Goal: Task Accomplishment & Management: Complete application form

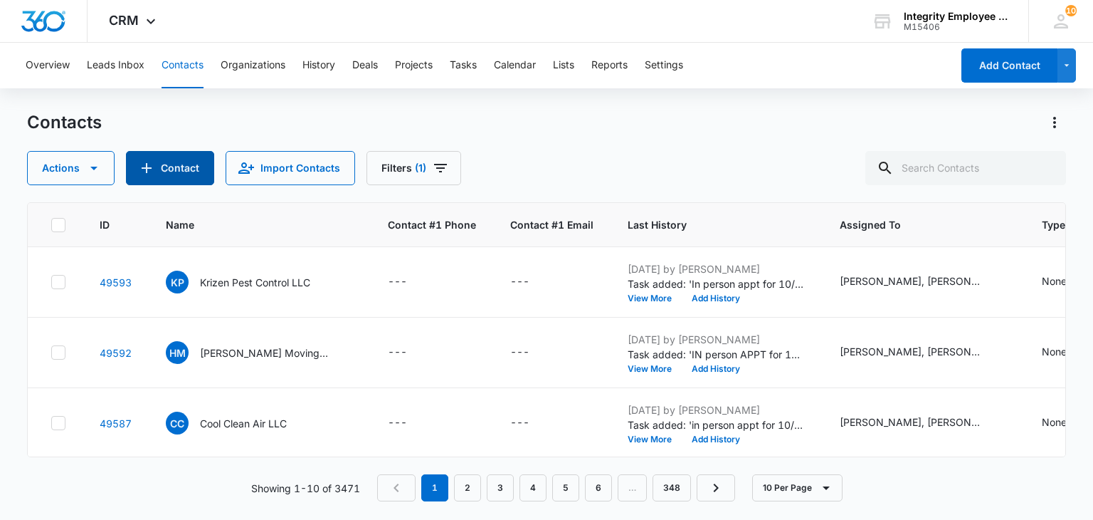
click at [154, 170] on icon "Add Contact" at bounding box center [146, 167] width 17 height 17
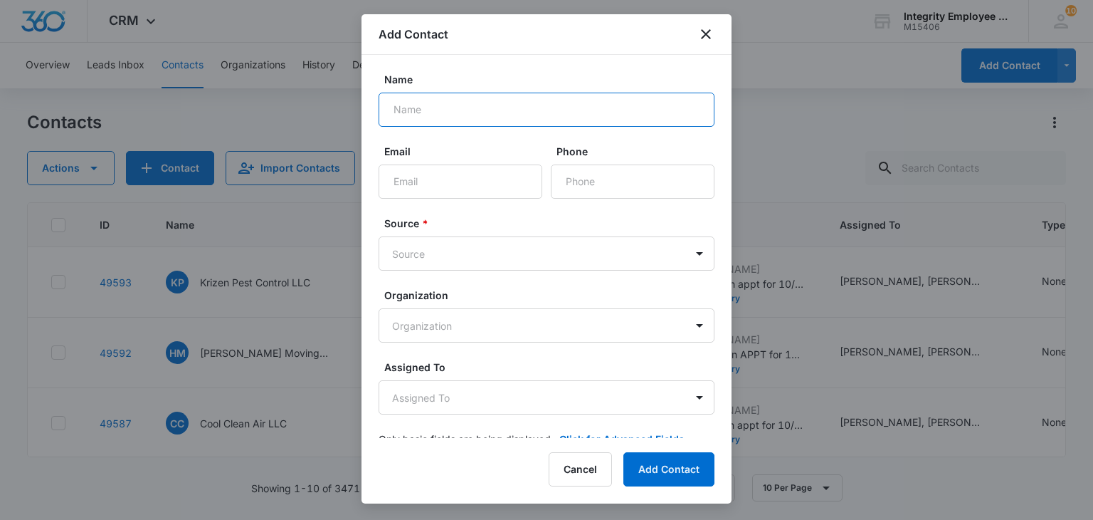
click at [507, 106] on input "Name" at bounding box center [547, 110] width 336 height 34
type input "r"
type input "Brasota Services Inc"
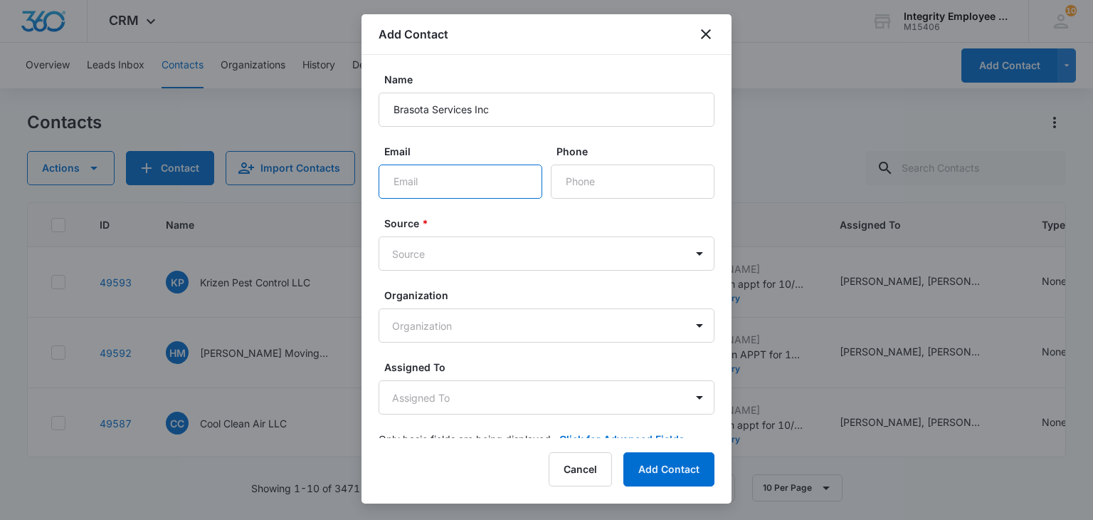
click at [426, 184] on input "Email" at bounding box center [461, 181] width 164 height 34
paste input "[EMAIL_ADDRESS][DOMAIN_NAME]"
drag, startPoint x: 502, startPoint y: 183, endPoint x: 333, endPoint y: 188, distance: 168.8
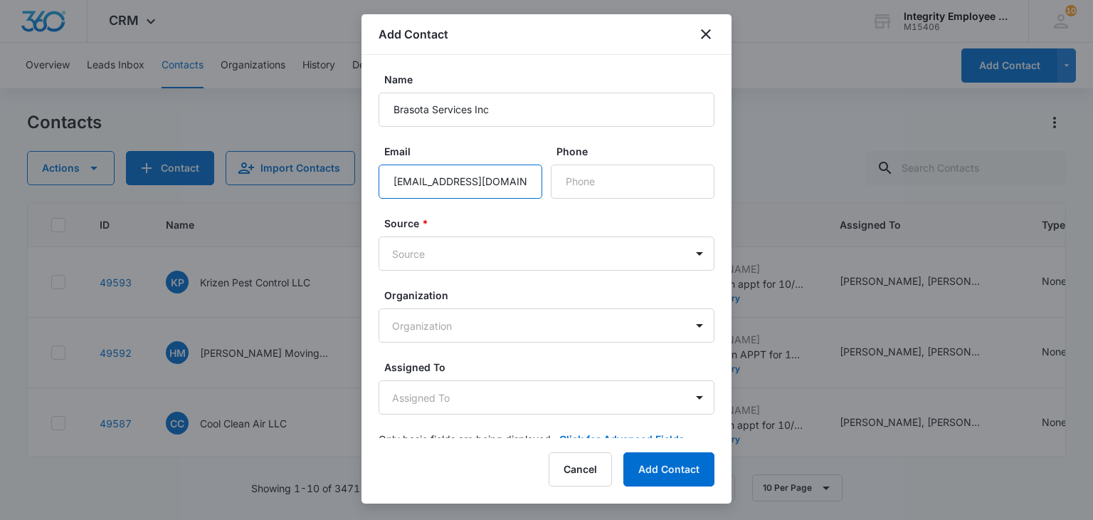
click at [333, 188] on body "CRM Apps Reputation Websites Forms CRM Email Social Shop Payments POS Content A…" at bounding box center [546, 260] width 1093 height 520
type input "[EMAIL_ADDRESS][DOMAIN_NAME]"
click at [631, 188] on input "Phone" at bounding box center [633, 181] width 164 height 34
paste input "[PHONE_NUMBER]"
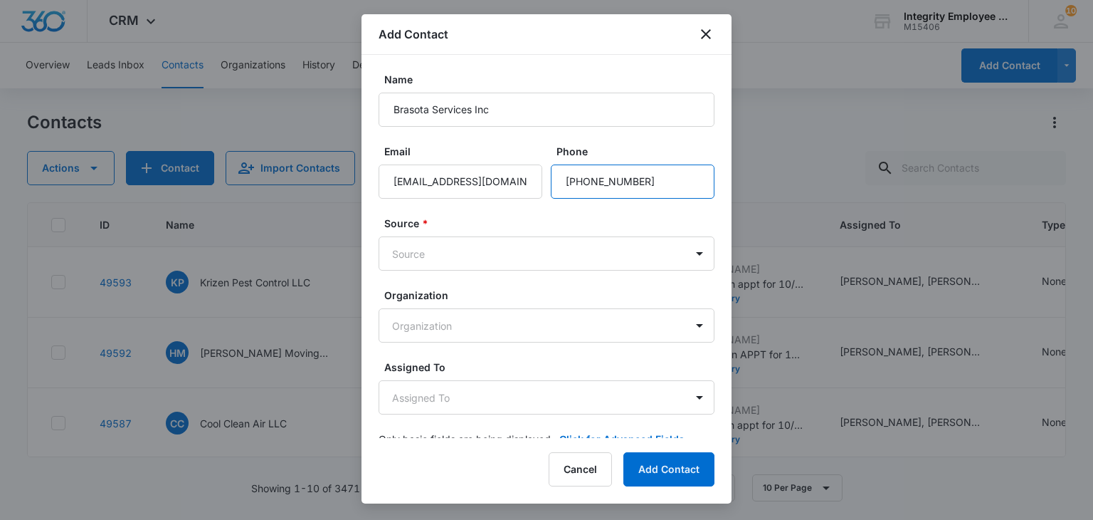
type input "[PHONE_NUMBER]"
click at [630, 367] on label "Assigned To" at bounding box center [552, 366] width 336 height 15
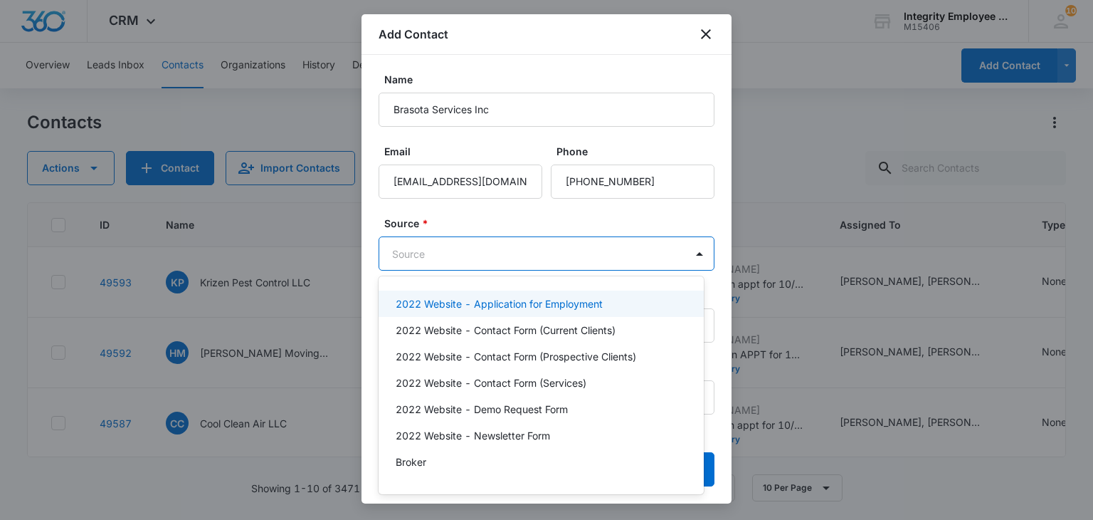
click at [543, 251] on body "CRM Apps Reputation Websites Forms CRM Email Social Shop Payments POS Content A…" at bounding box center [546, 260] width 1093 height 520
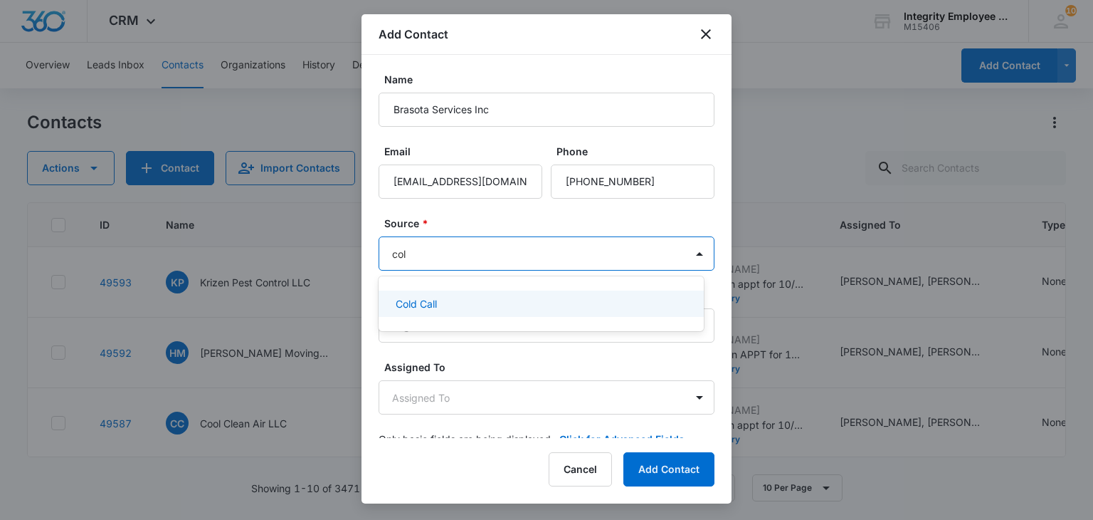
type input "cold"
click at [474, 289] on div "Cold Call" at bounding box center [541, 304] width 325 height 32
click at [463, 296] on div "Cold Call" at bounding box center [540, 303] width 288 height 15
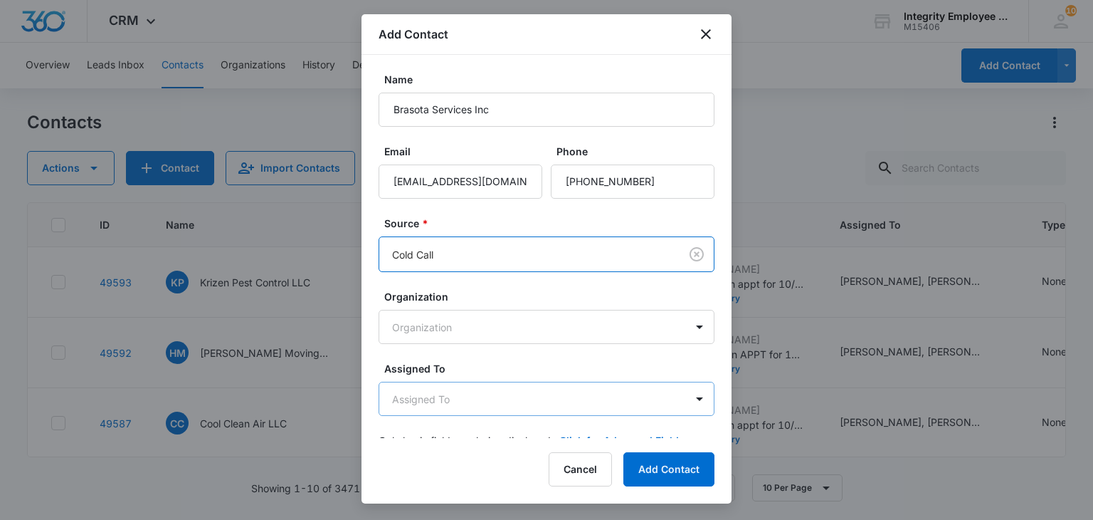
click at [461, 398] on body "CRM Apps Reputation Websites Forms CRM Email Social Shop Payments POS Content A…" at bounding box center [546, 260] width 1093 height 520
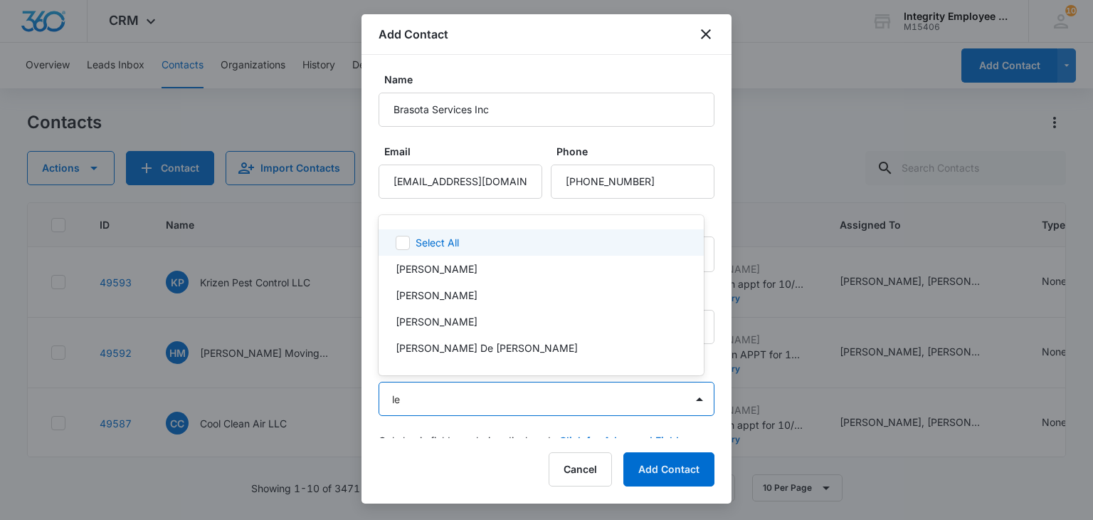
type input "l"
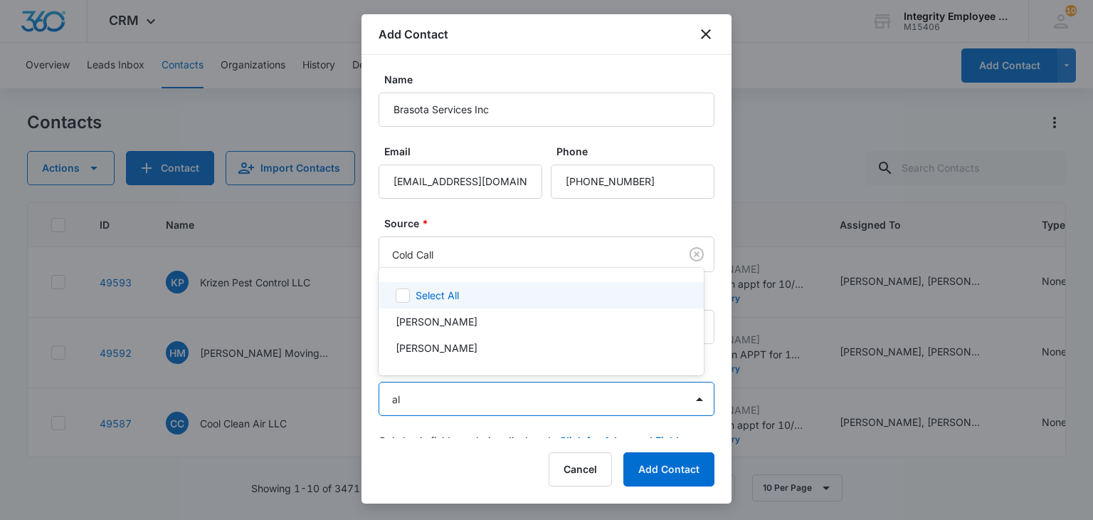
type input "ale"
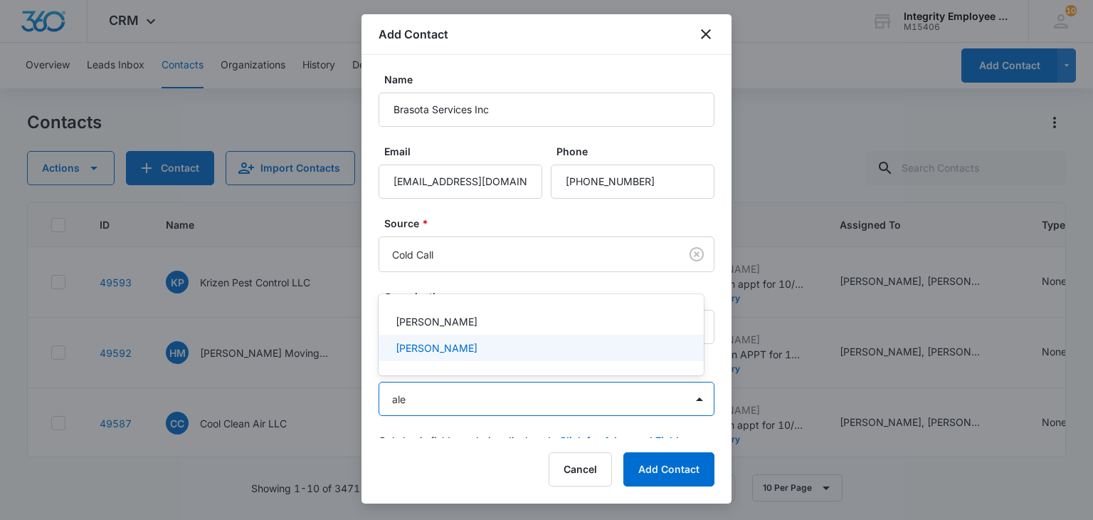
click at [449, 354] on div "[PERSON_NAME]" at bounding box center [541, 348] width 325 height 26
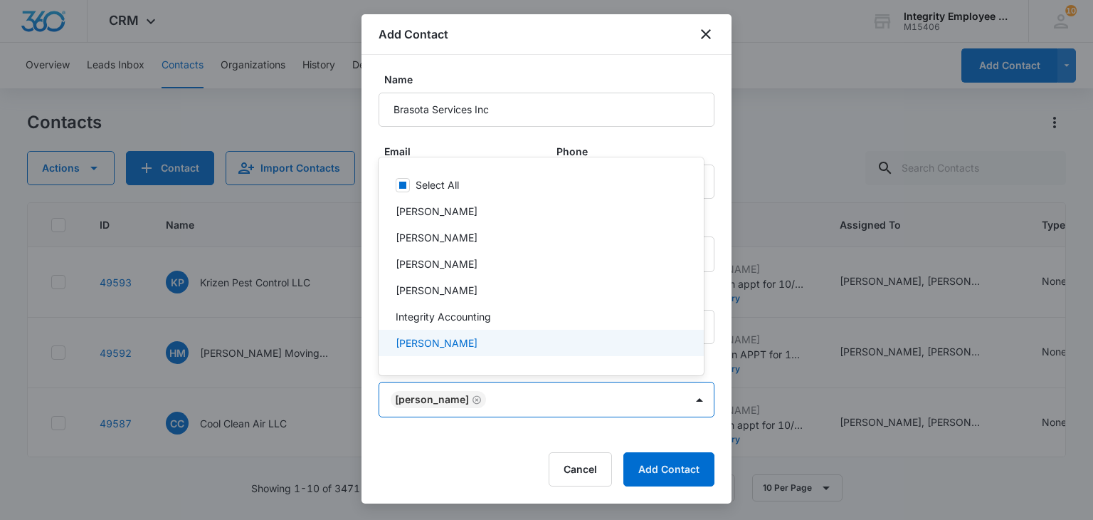
type input "t"
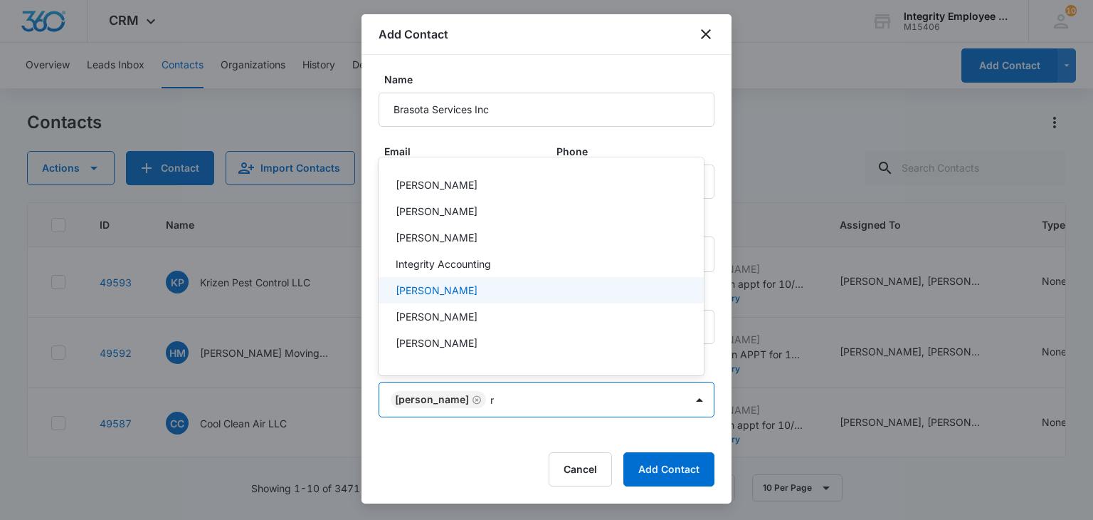
type input "ra"
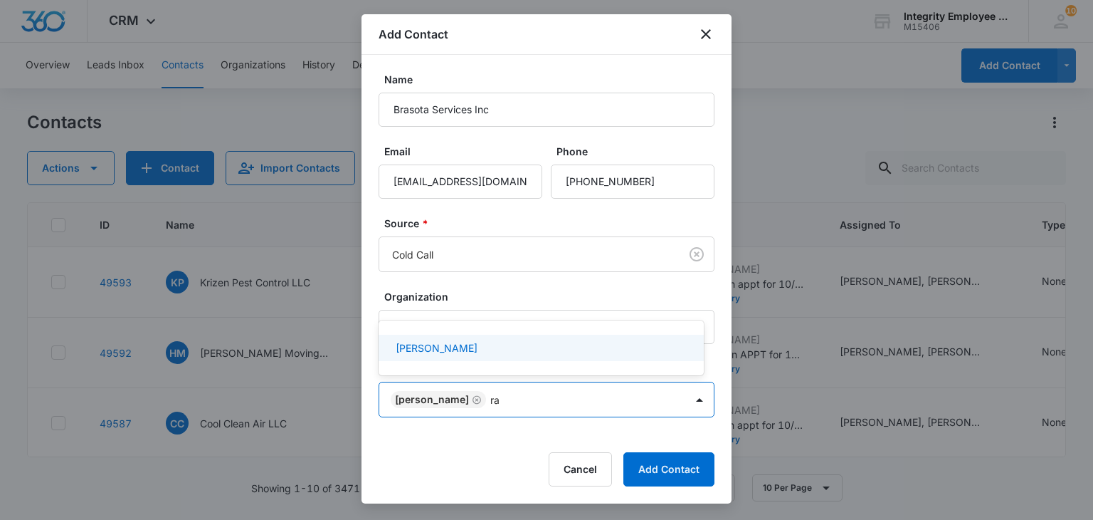
click at [448, 344] on p "[PERSON_NAME]" at bounding box center [437, 347] width 82 height 15
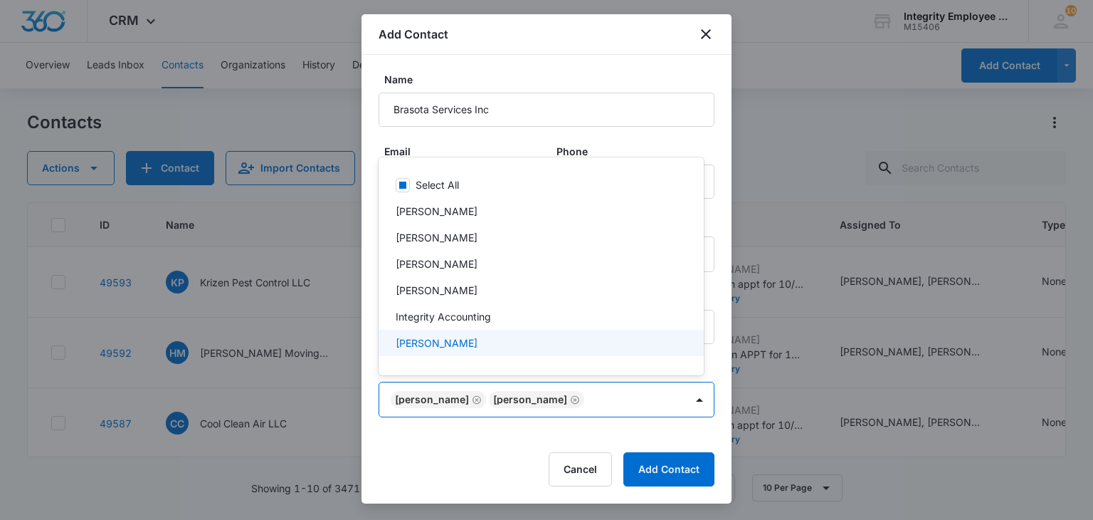
click at [470, 447] on div at bounding box center [546, 260] width 1093 height 520
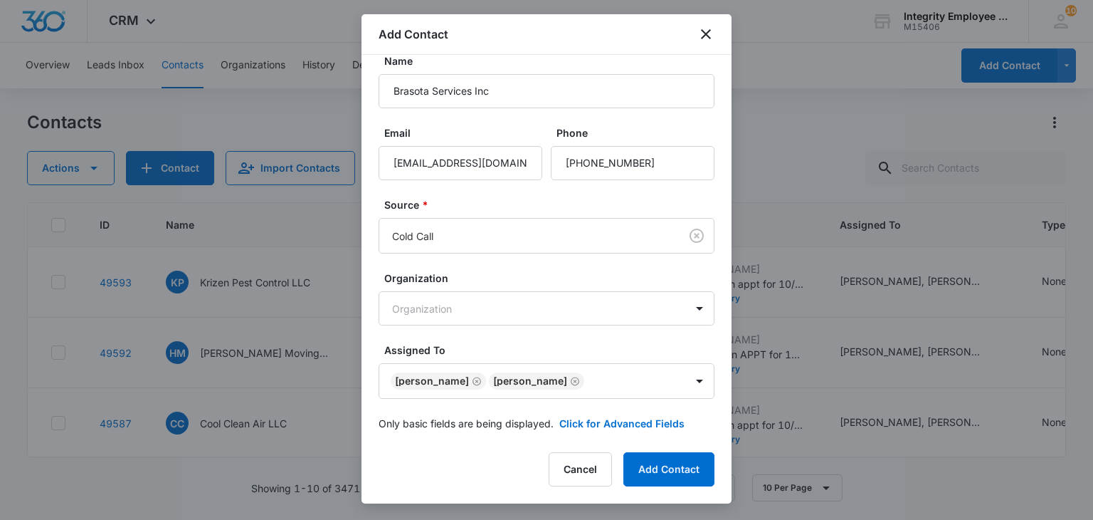
scroll to position [28, 0]
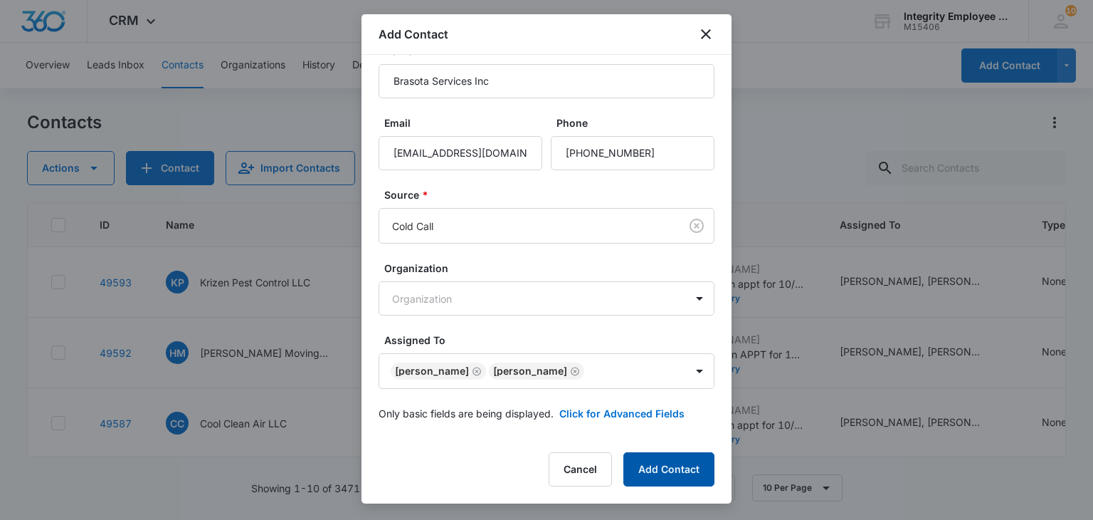
click at [665, 464] on button "Add Contact" at bounding box center [668, 469] width 91 height 34
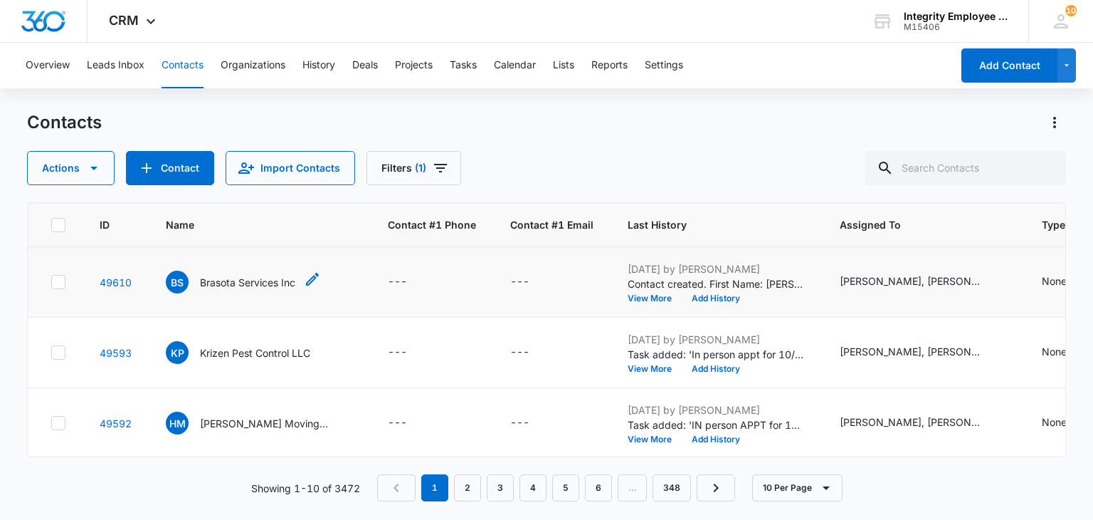
click at [253, 277] on p "Brasota Services Inc" at bounding box center [247, 282] width 95 height 15
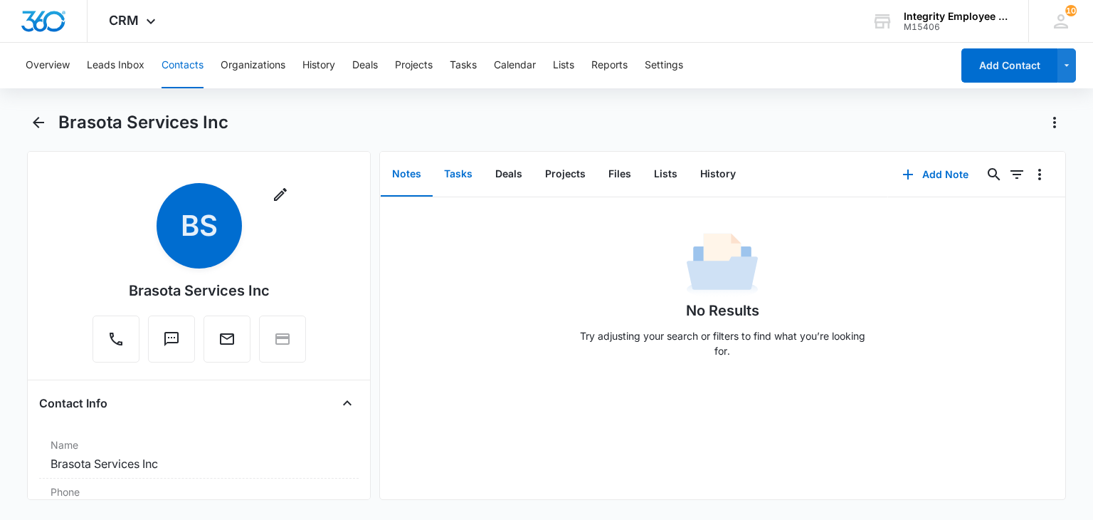
click at [453, 168] on button "Tasks" at bounding box center [458, 174] width 51 height 44
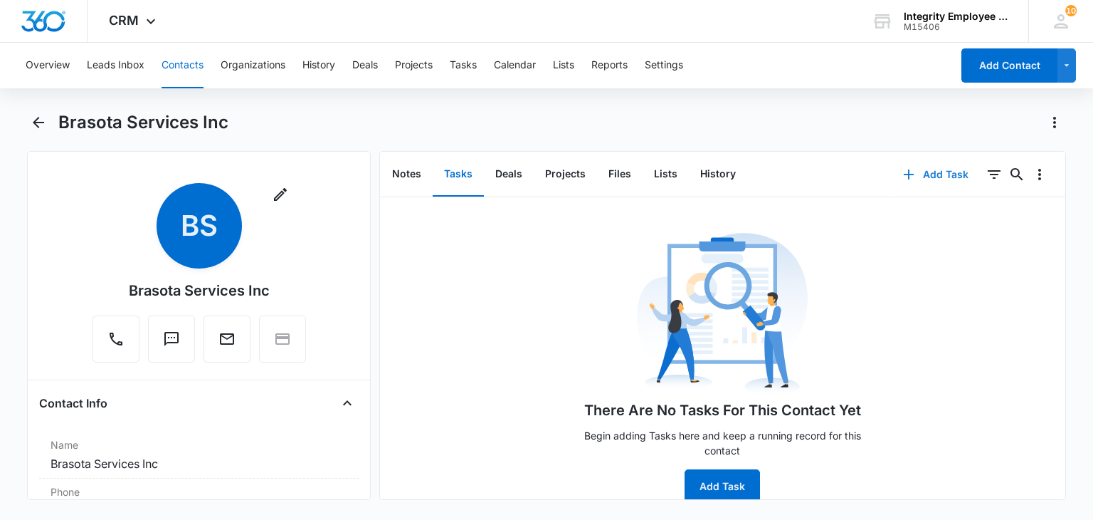
click at [909, 160] on button "Add Task" at bounding box center [936, 174] width 94 height 34
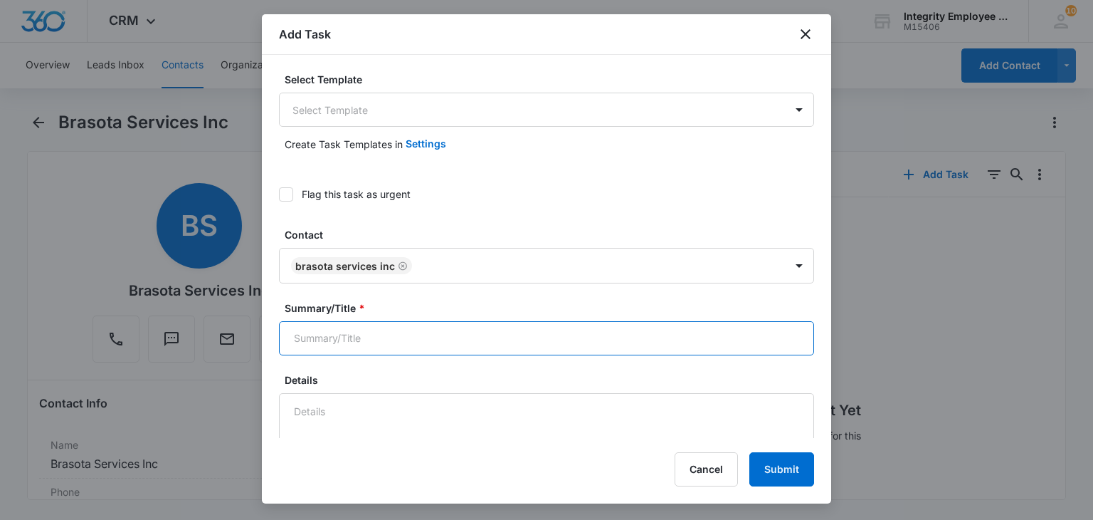
click at [327, 342] on input "Summary/Title *" at bounding box center [546, 338] width 535 height 34
type input "In person appt for 10/15"
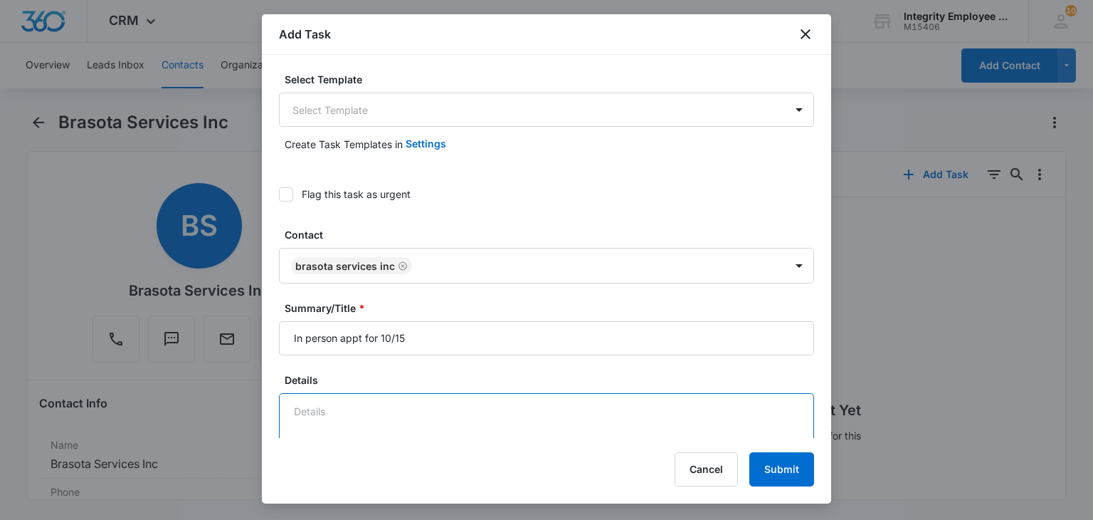
click at [344, 419] on textarea "Details" at bounding box center [546, 433] width 535 height 81
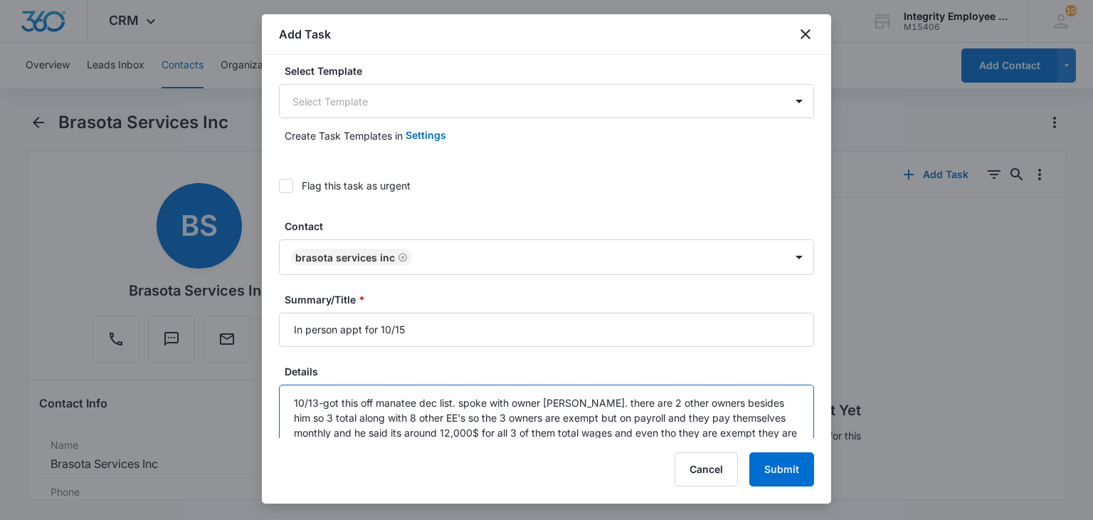
scroll to position [23, 0]
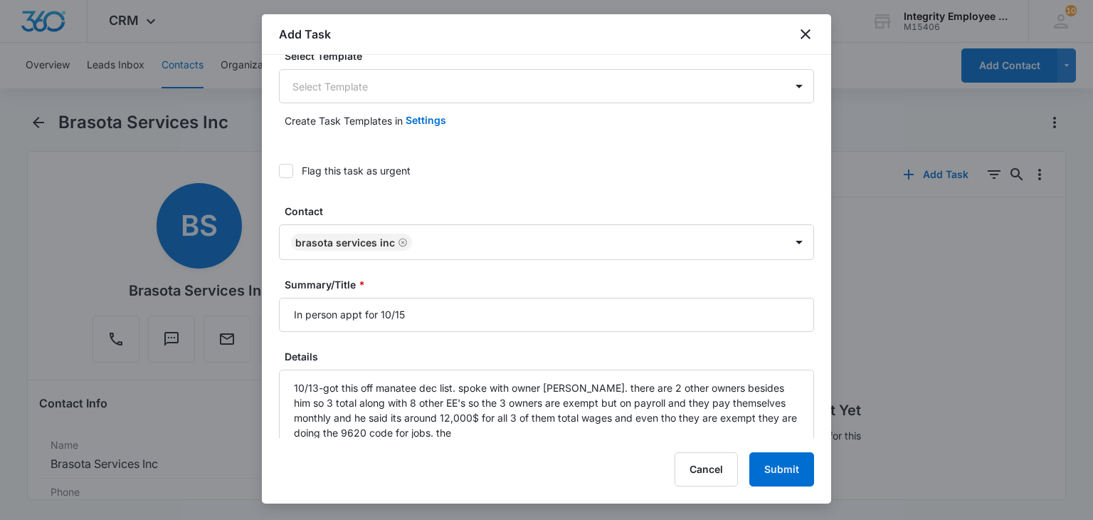
click at [474, 441] on div "Add Task Select Template Select Template Create Task Templates in Settings Flag…" at bounding box center [546, 258] width 569 height 489
click at [453, 433] on textarea "10/13-got this off manatee dec list. spoke with owner [PERSON_NAME]. there are …" at bounding box center [546, 409] width 535 height 81
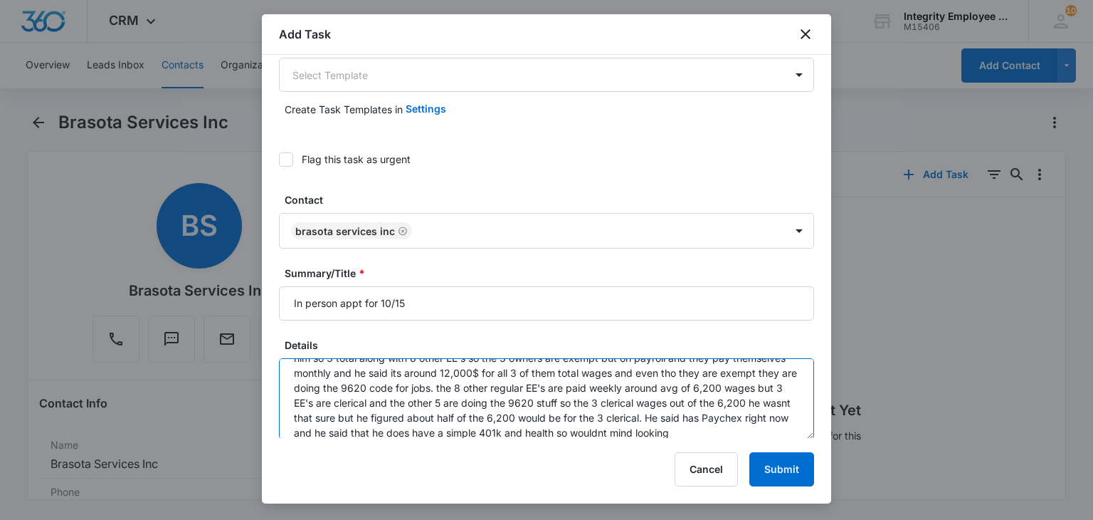
scroll to position [48, 0]
type textarea "10/13-got this off manatee dec list. spoke with owner [PERSON_NAME]. there are …"
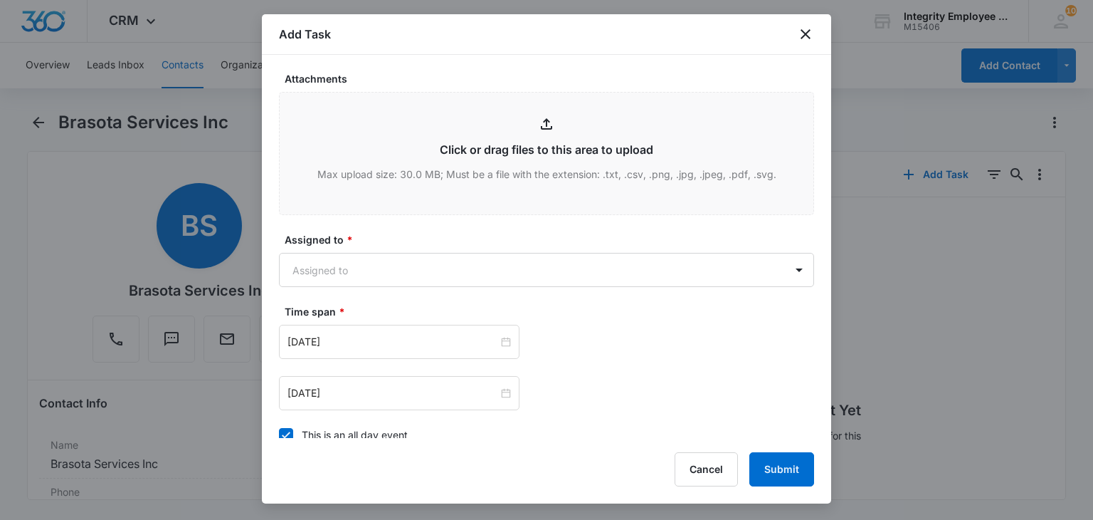
scroll to position [731, 0]
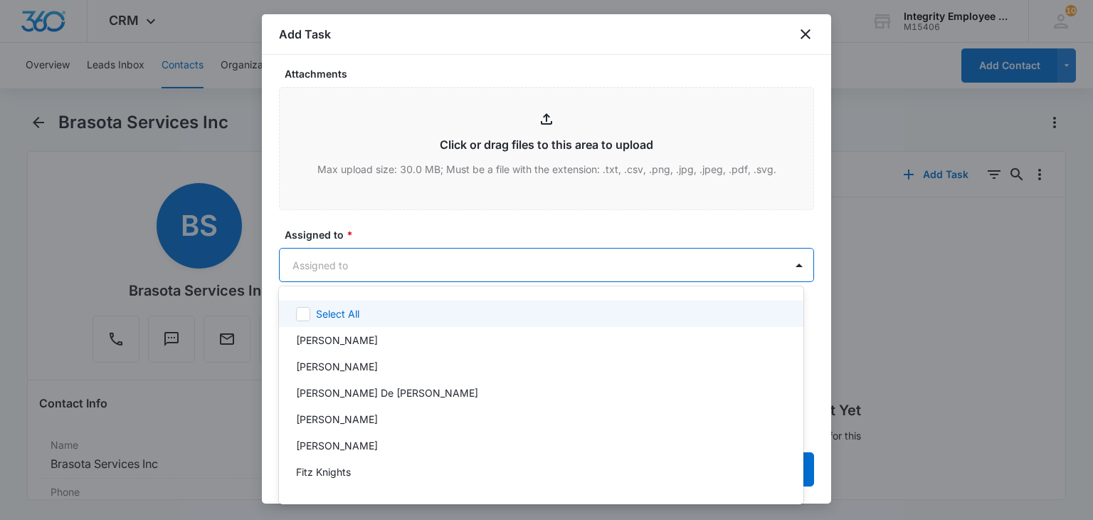
click at [584, 267] on body "CRM Apps Reputation Websites Forms CRM Email Social Shop Payments POS Content A…" at bounding box center [546, 260] width 1093 height 520
type input "ale"
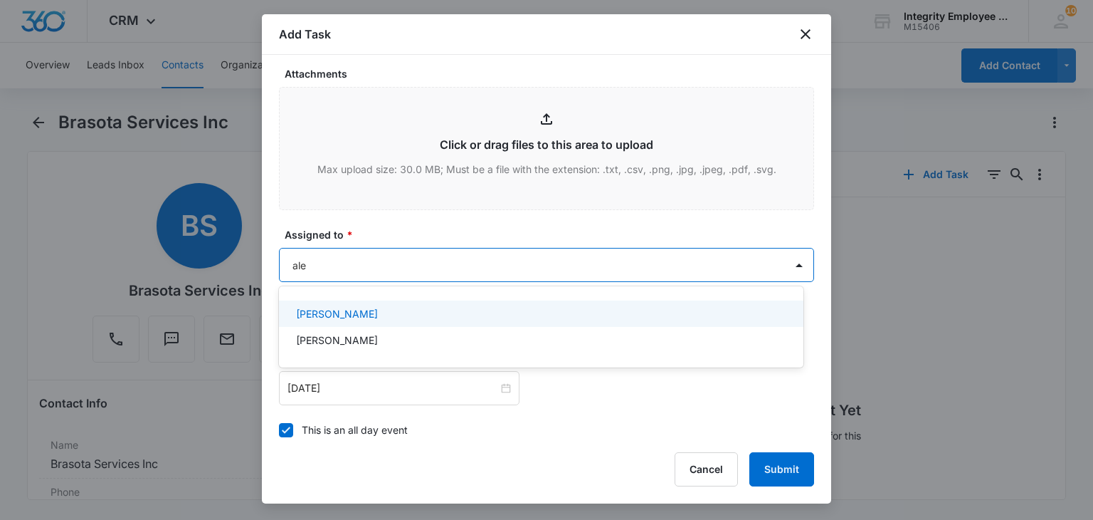
click at [478, 320] on div "[PERSON_NAME]" at bounding box center [540, 313] width 488 height 15
type input "ra"
click at [478, 321] on div "[PERSON_NAME]" at bounding box center [540, 314] width 488 height 15
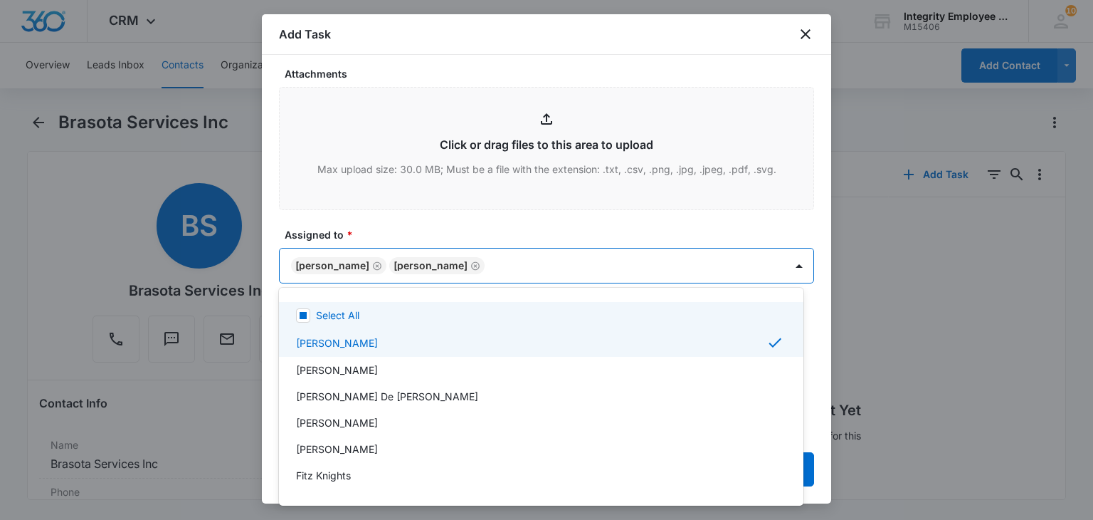
click at [450, 214] on div at bounding box center [546, 260] width 1093 height 520
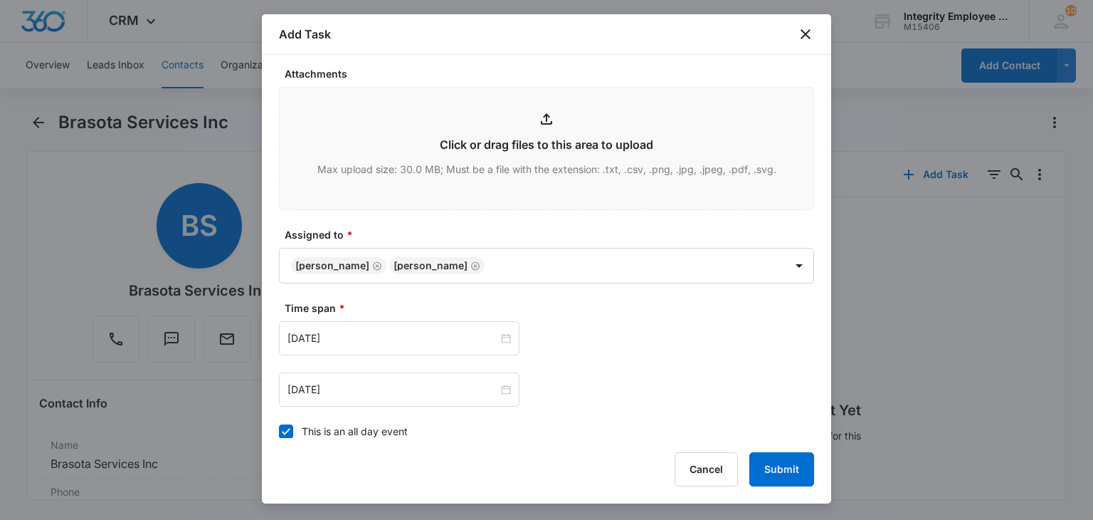
click at [349, 436] on div "This is an all day event" at bounding box center [355, 430] width 106 height 15
click at [279, 431] on input "This is an all day event" at bounding box center [279, 431] width 0 height 0
click at [376, 330] on input "[DATE]" at bounding box center [393, 338] width 211 height 16
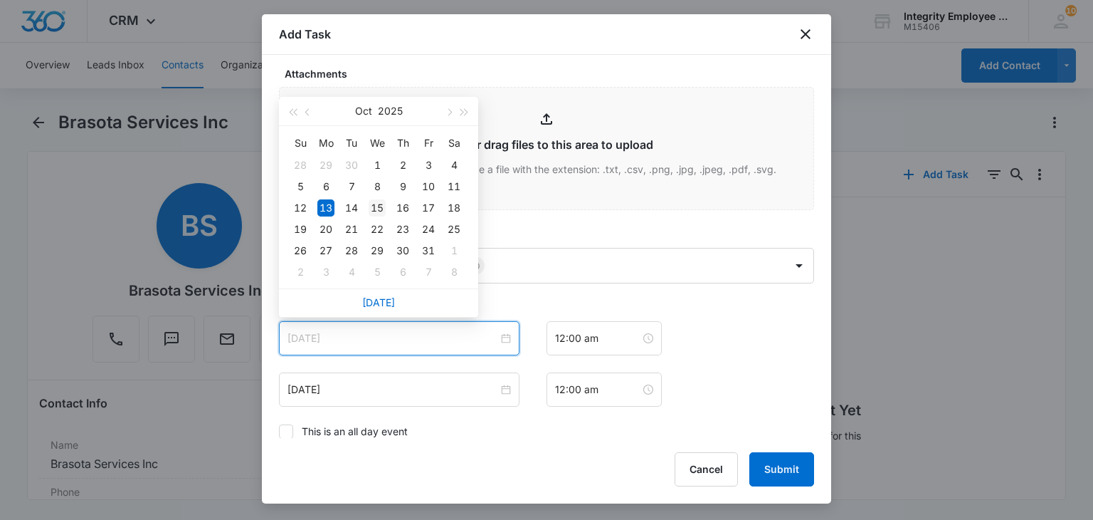
type input "[DATE]"
click at [376, 204] on div "15" at bounding box center [377, 207] width 17 height 17
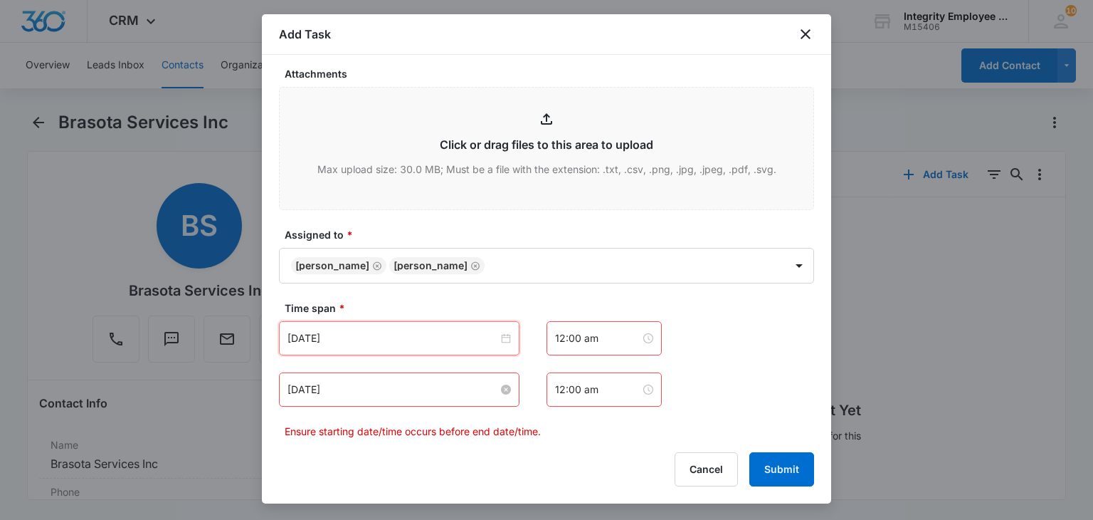
click at [376, 385] on div "[DATE]" at bounding box center [399, 389] width 241 height 34
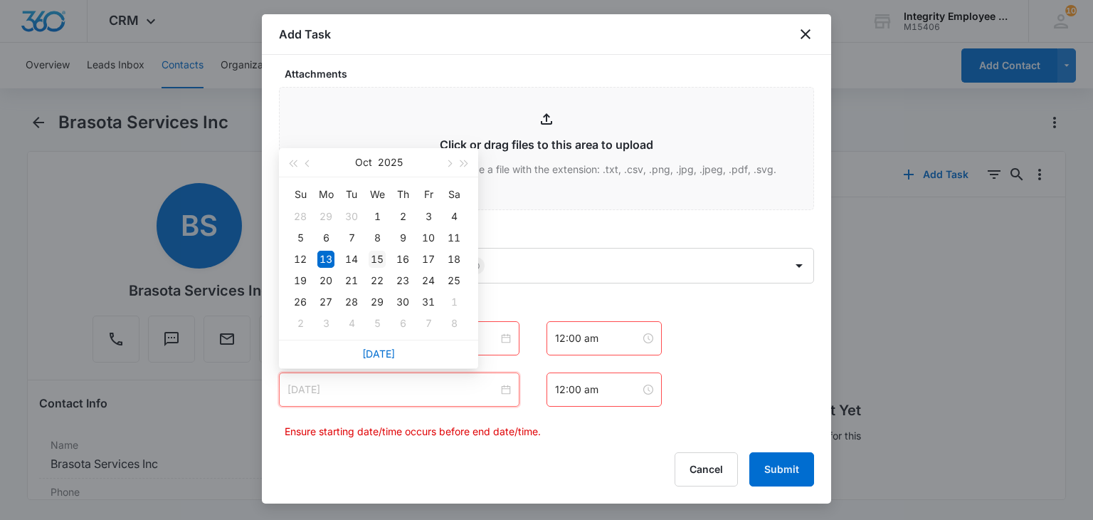
type input "[DATE]"
click at [373, 256] on div "15" at bounding box center [377, 259] width 17 height 17
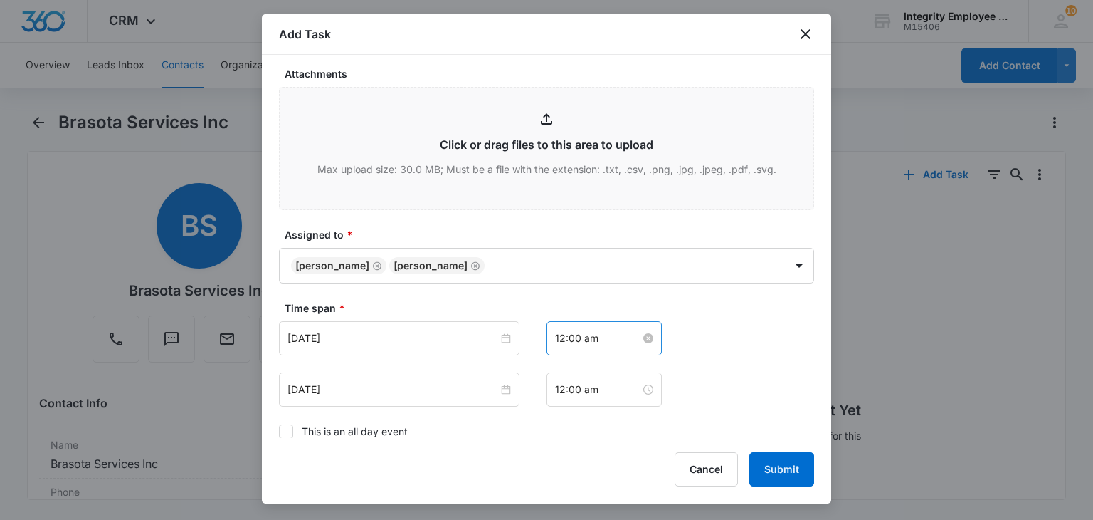
click at [594, 343] on div "12:00 am" at bounding box center [604, 338] width 115 height 34
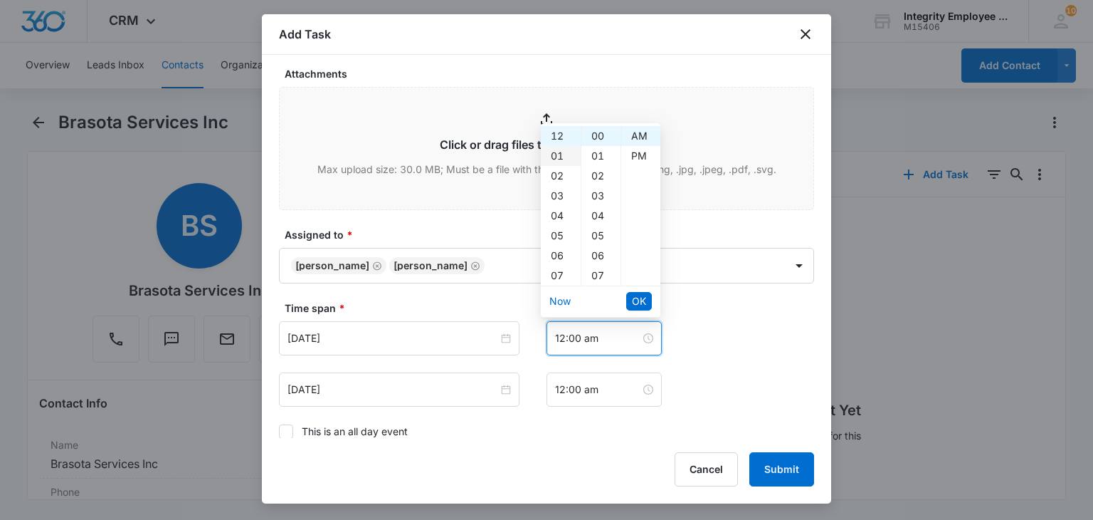
click at [551, 154] on div "01" at bounding box center [561, 156] width 40 height 20
click at [641, 157] on div "PM" at bounding box center [640, 156] width 39 height 20
type input "1:00 pm"
click at [633, 306] on span "OK" at bounding box center [639, 301] width 14 height 16
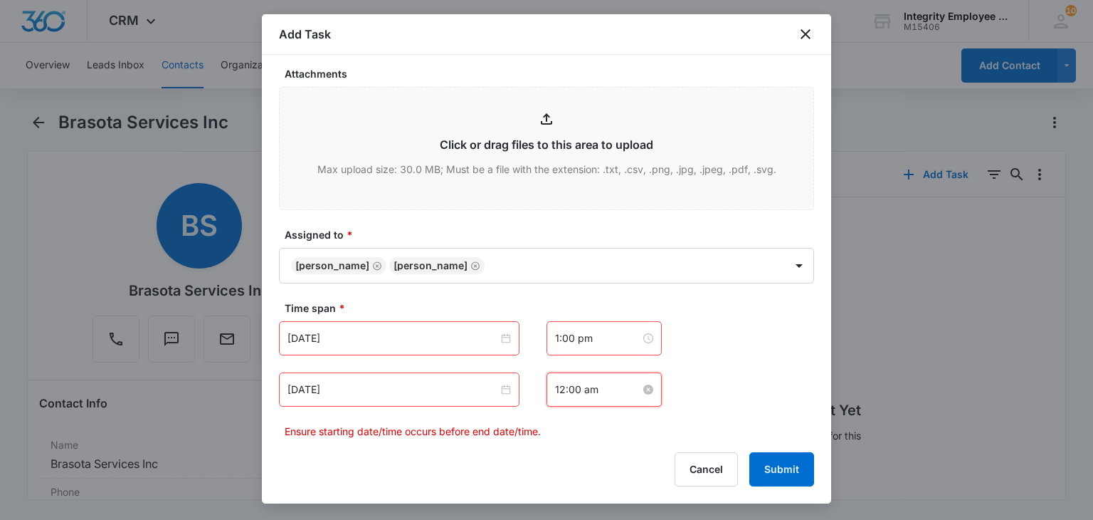
click at [594, 383] on input "12:00 am" at bounding box center [597, 389] width 85 height 16
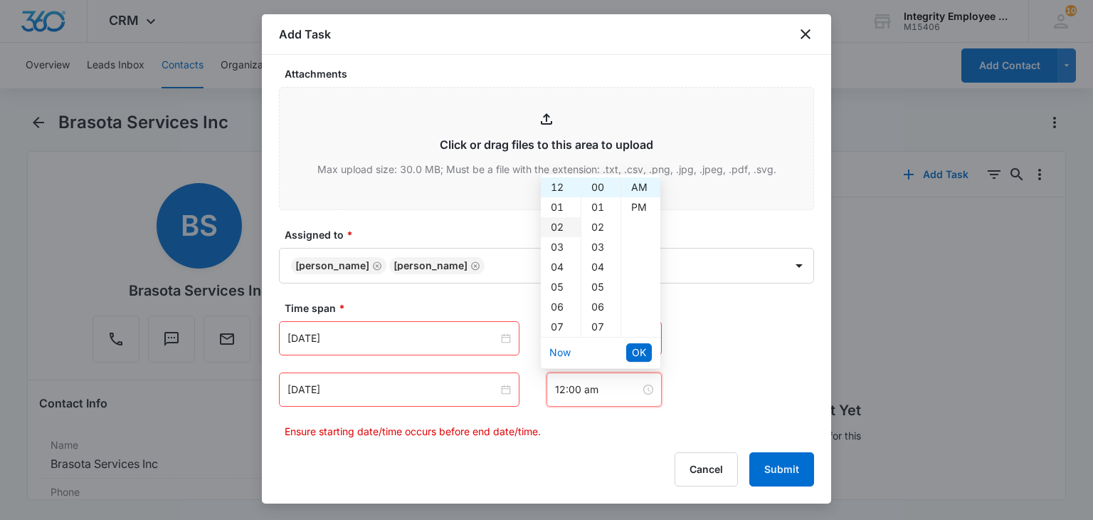
click at [555, 226] on div "02" at bounding box center [561, 227] width 40 height 20
click at [641, 197] on ul "AM PM" at bounding box center [641, 256] width 40 height 159
click at [640, 207] on div "PM" at bounding box center [640, 207] width 39 height 20
type input "2:00 pm"
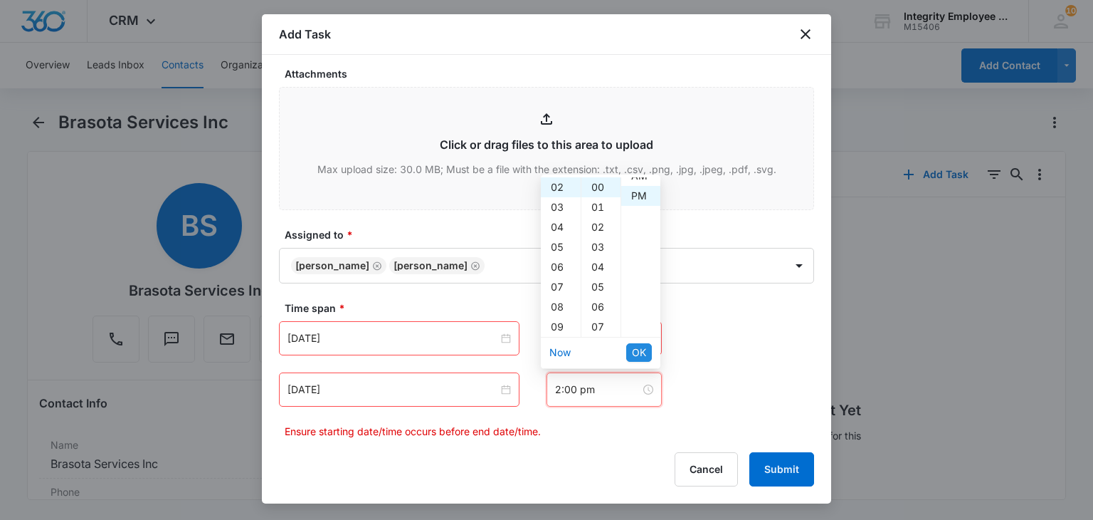
scroll to position [20, 0]
click at [633, 357] on span "OK" at bounding box center [639, 352] width 14 height 16
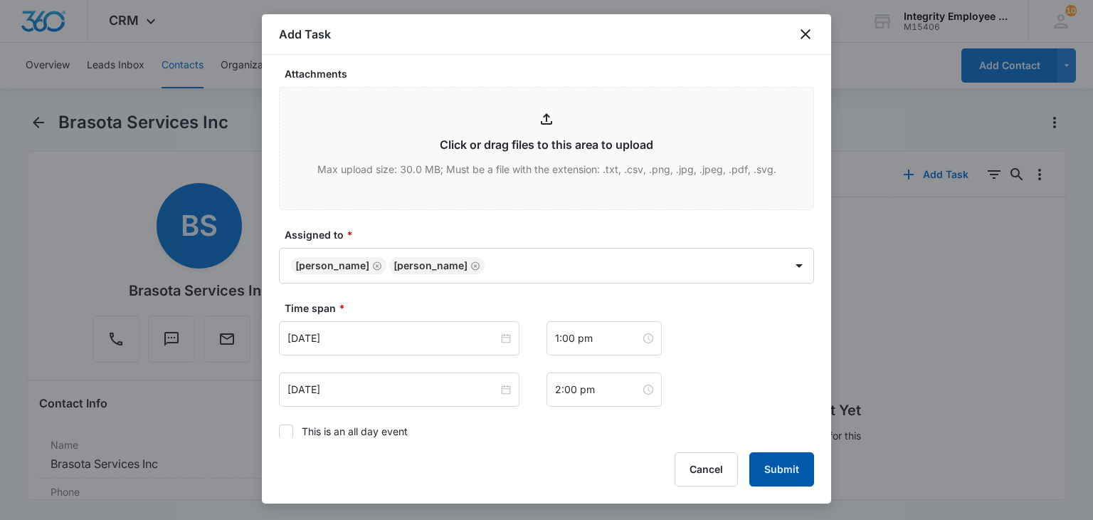
click at [800, 468] on button "Submit" at bounding box center [781, 469] width 65 height 34
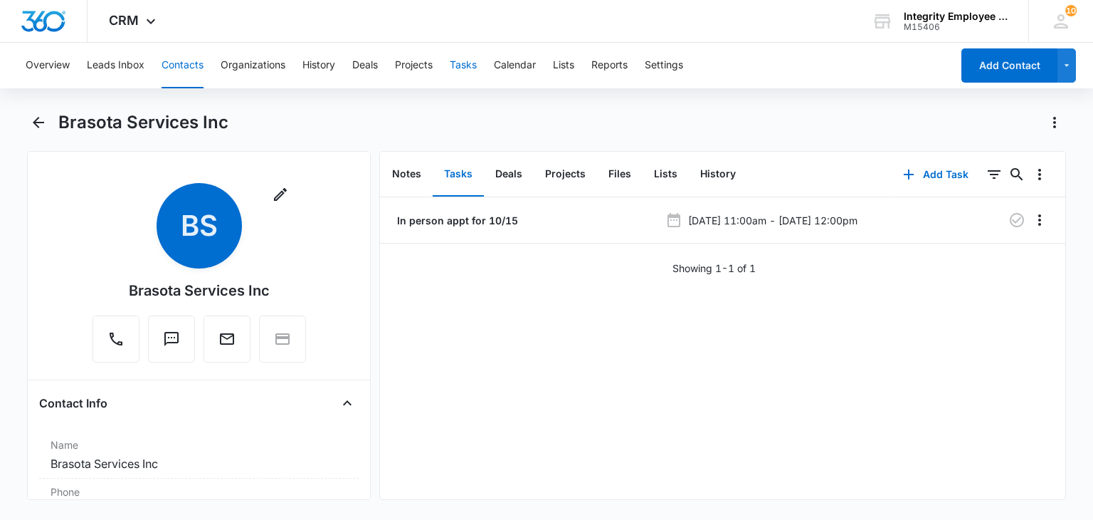
click at [465, 62] on button "Tasks" at bounding box center [463, 66] width 27 height 46
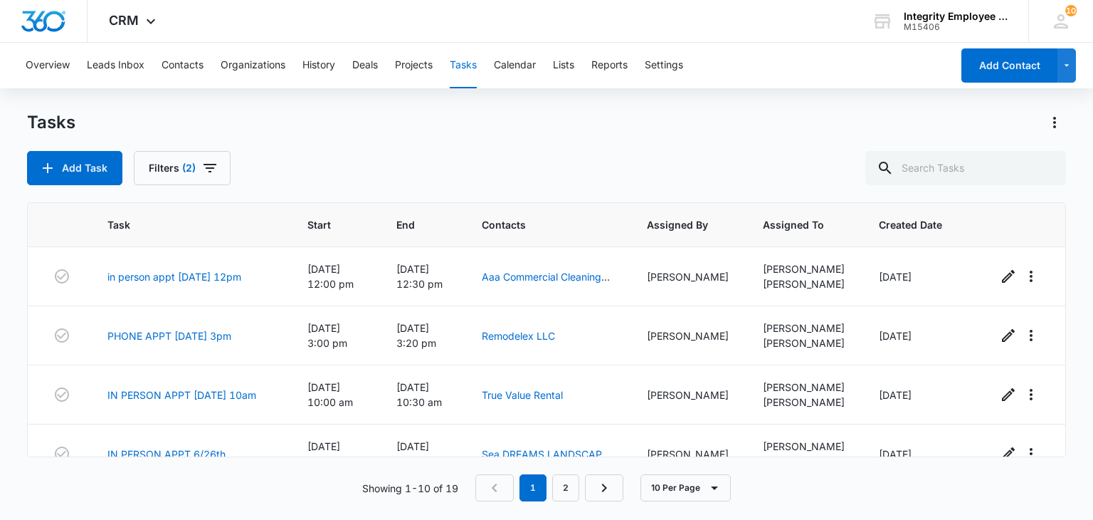
scroll to position [388, 0]
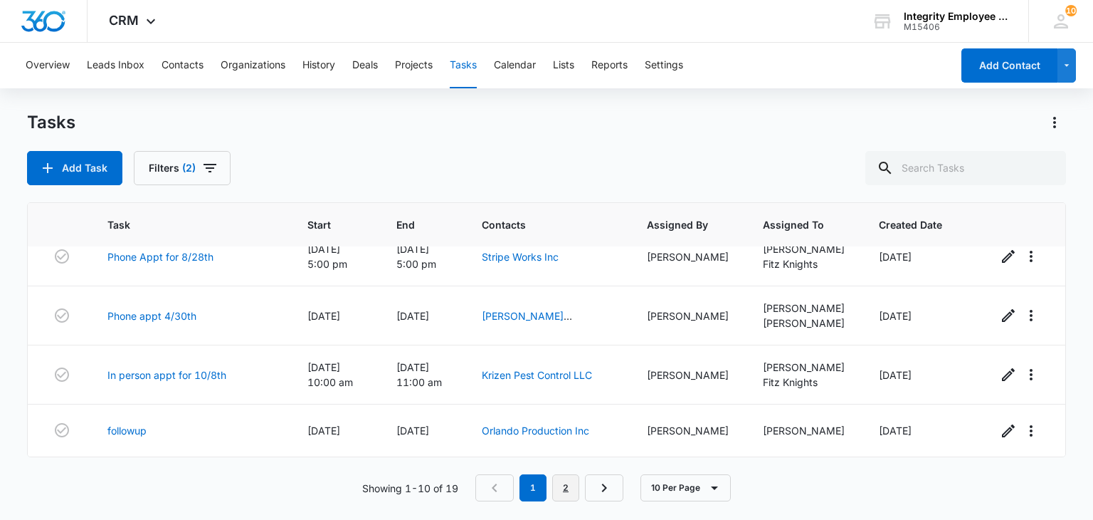
click at [562, 497] on link "2" at bounding box center [565, 487] width 27 height 27
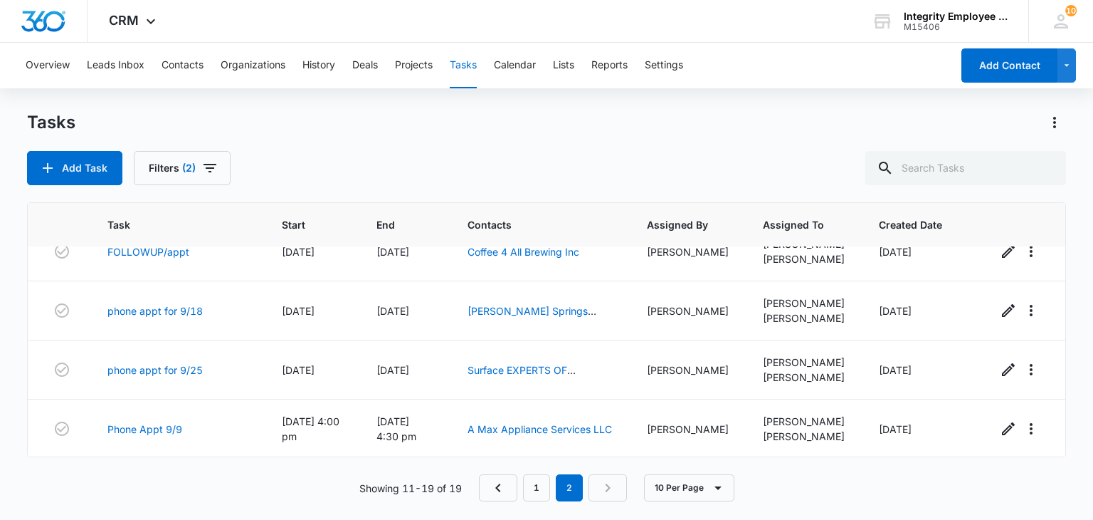
scroll to position [0, 0]
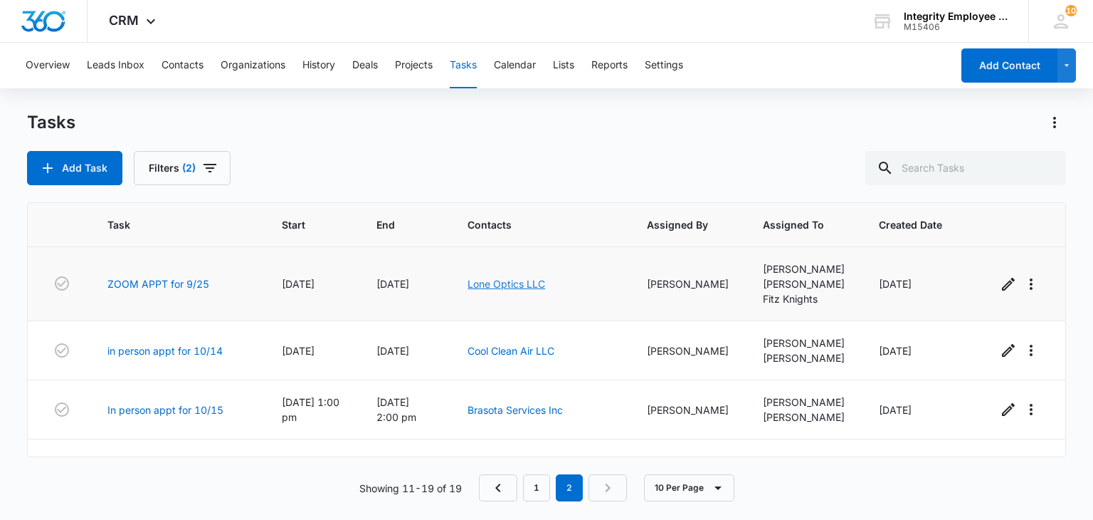
click at [524, 278] on link "Lone Optics LLC" at bounding box center [507, 284] width 78 height 12
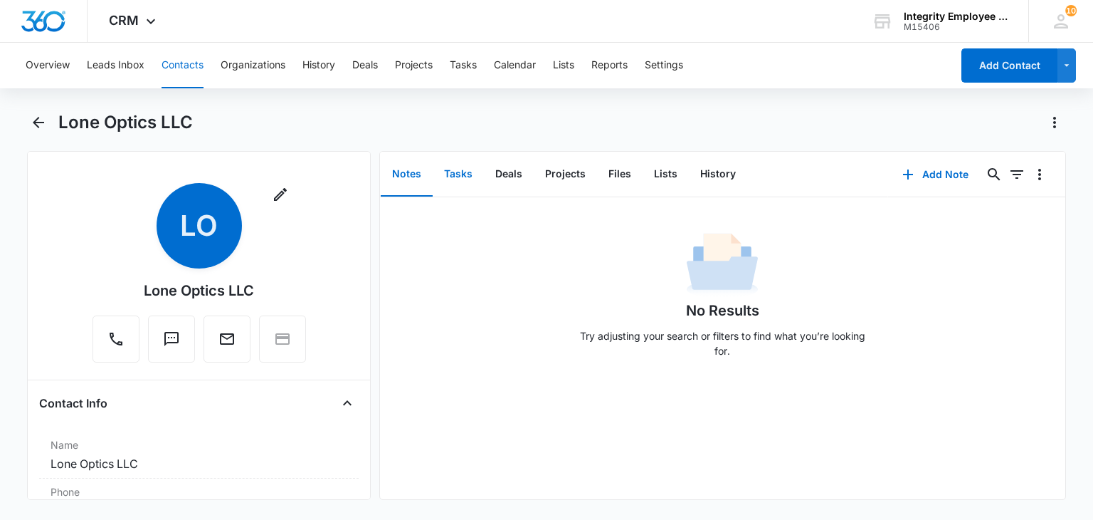
click at [460, 175] on button "Tasks" at bounding box center [458, 174] width 51 height 44
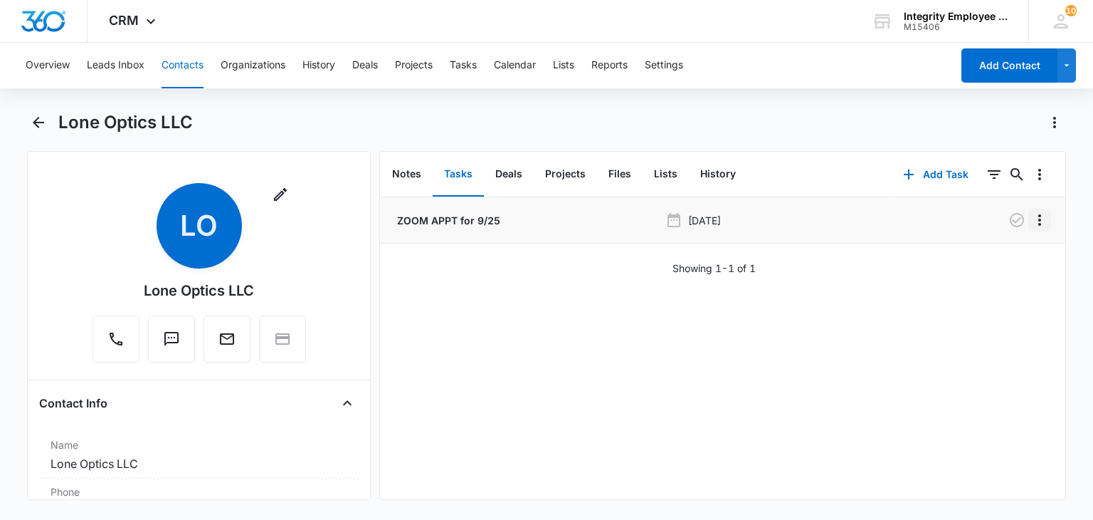
click at [1038, 219] on icon "Overflow Menu" at bounding box center [1039, 219] width 3 height 11
click at [999, 251] on button "Edit" at bounding box center [999, 259] width 81 height 21
